Goal: Information Seeking & Learning: Find specific fact

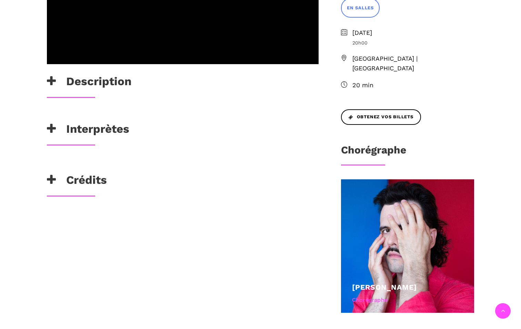
click at [69, 139] on h3 "Interprètes" at bounding box center [88, 130] width 82 height 17
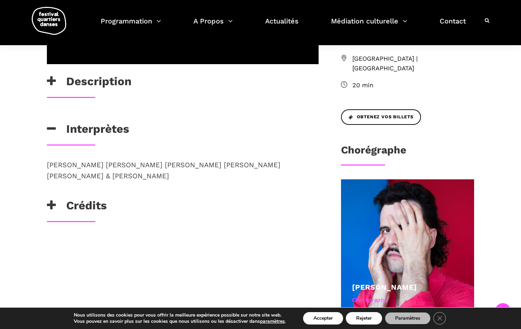
click at [49, 180] on span "[PERSON_NAME] [PERSON_NAME] [PERSON_NAME] [PERSON_NAME] [PERSON_NAME] & [PERSON…" at bounding box center [164, 170] width 234 height 19
drag, startPoint x: 49, startPoint y: 186, endPoint x: 235, endPoint y: 195, distance: 186.5
click at [235, 181] on p "[PERSON_NAME] [PERSON_NAME] [PERSON_NAME] [PERSON_NAME] [PERSON_NAME] & [PERSON…" at bounding box center [183, 170] width 272 height 22
copy span "[PERSON_NAME] [PERSON_NAME] [PERSON_NAME] [PERSON_NAME] [PERSON_NAME] & [PERSON…"
click at [59, 216] on h3 "Crédits" at bounding box center [77, 207] width 60 height 17
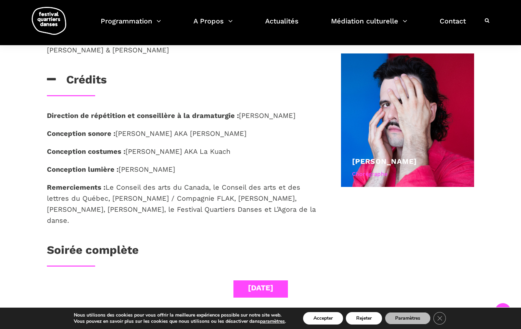
scroll to position [379, 0]
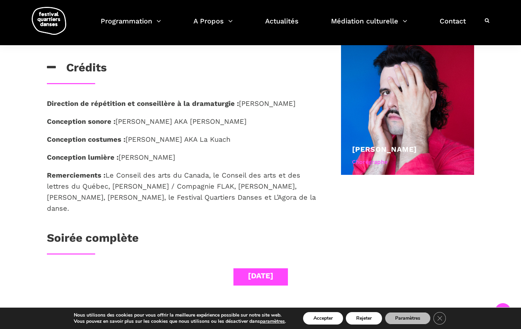
click at [159, 127] on p "Conception sonore : [PERSON_NAME] AKA [PERSON_NAME]" at bounding box center [183, 121] width 272 height 11
drag, startPoint x: 119, startPoint y: 142, endPoint x: 262, endPoint y: 144, distance: 143.5
click at [262, 127] on p "Conception sonore : [PERSON_NAME] AKA [PERSON_NAME]" at bounding box center [183, 121] width 272 height 11
copy p "[PERSON_NAME] AKA [PERSON_NAME]"
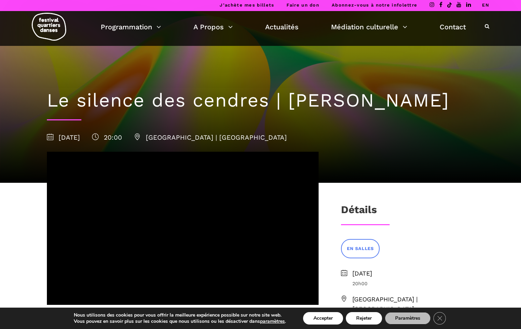
scroll to position [0, 0]
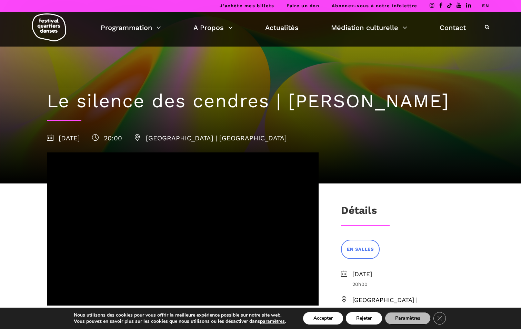
drag, startPoint x: 291, startPoint y: 106, endPoint x: 162, endPoint y: 125, distance: 130.7
click at [162, 112] on h1 "Le silence des cendres | [PERSON_NAME]" at bounding box center [261, 101] width 428 height 22
copy h1 "[PERSON_NAME]"
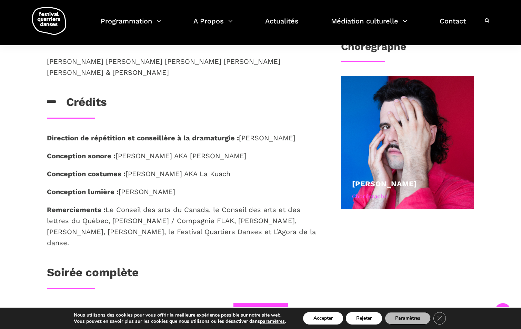
scroll to position [379, 0]
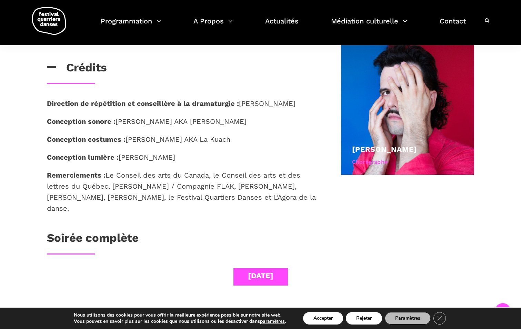
click at [48, 108] on strong "Direction de répétition et conseillère à la dramaturgie :" at bounding box center [143, 103] width 192 height 8
drag, startPoint x: 48, startPoint y: 123, endPoint x: 281, endPoint y: 127, distance: 233.9
click at [281, 109] on p "Direction de répétition et conseillère à la dramaturgie : [PERSON_NAME]" at bounding box center [183, 103] width 272 height 11
copy p "Direction de répétition et conseillère à la dramaturgie : [PERSON_NAME]"
